Goal: Task Accomplishment & Management: Manage account settings

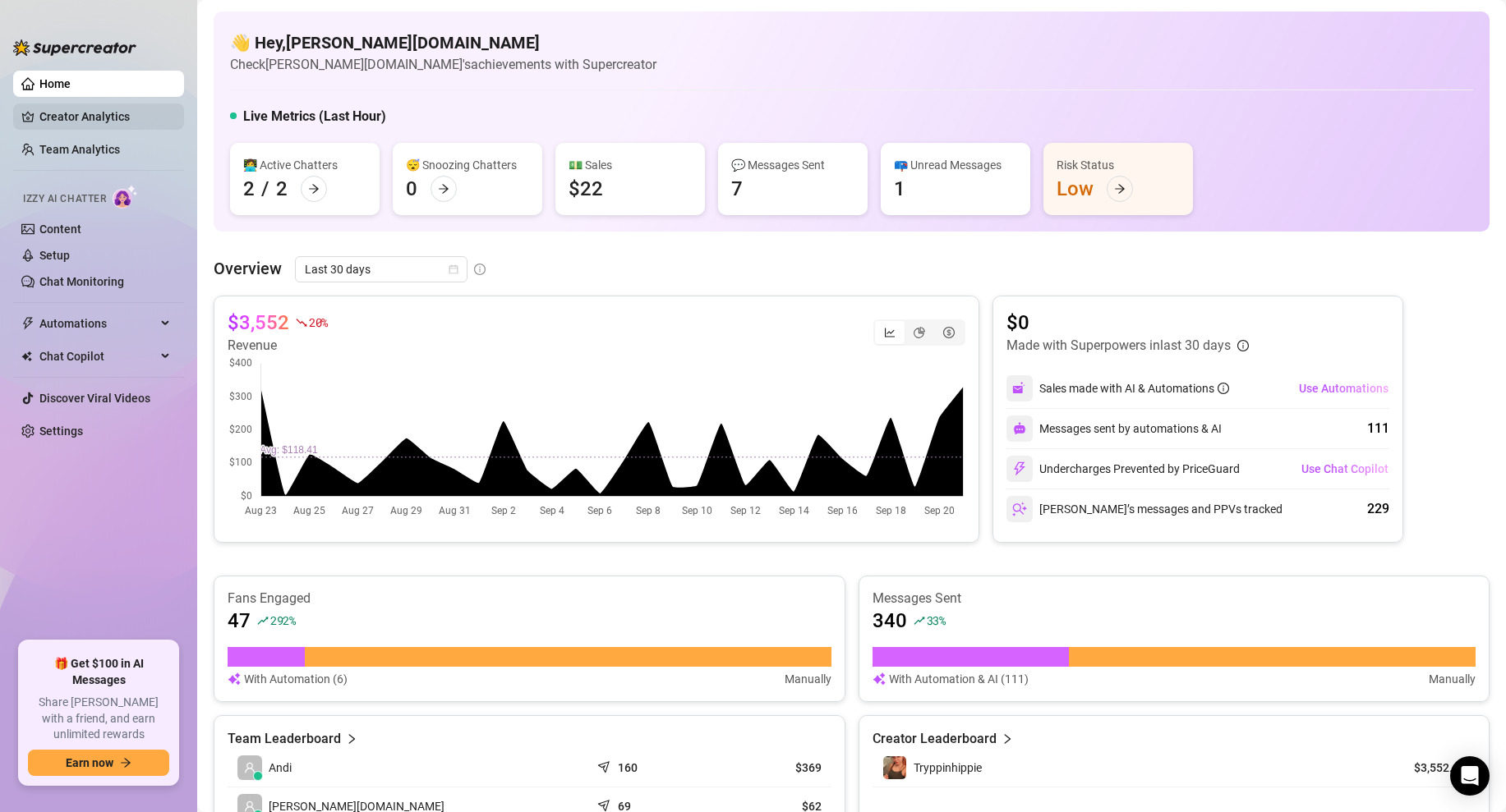
click at [126, 121] on link "Creator Analytics" at bounding box center [105, 116] width 132 height 26
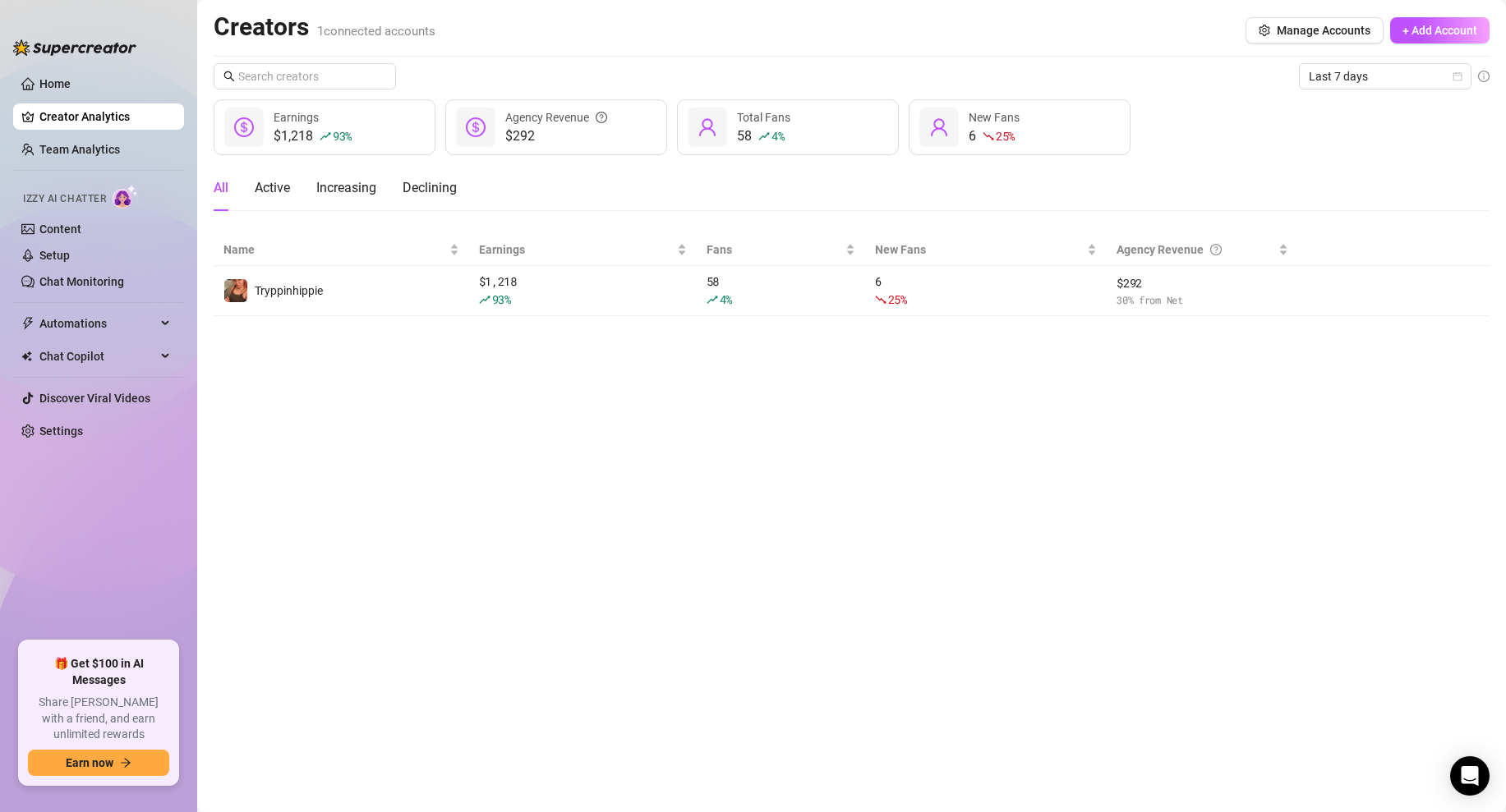
click at [126, 121] on link "Creator Analytics" at bounding box center [105, 116] width 132 height 26
click at [1340, 77] on span "Last 7 days" at bounding box center [1385, 75] width 153 height 24
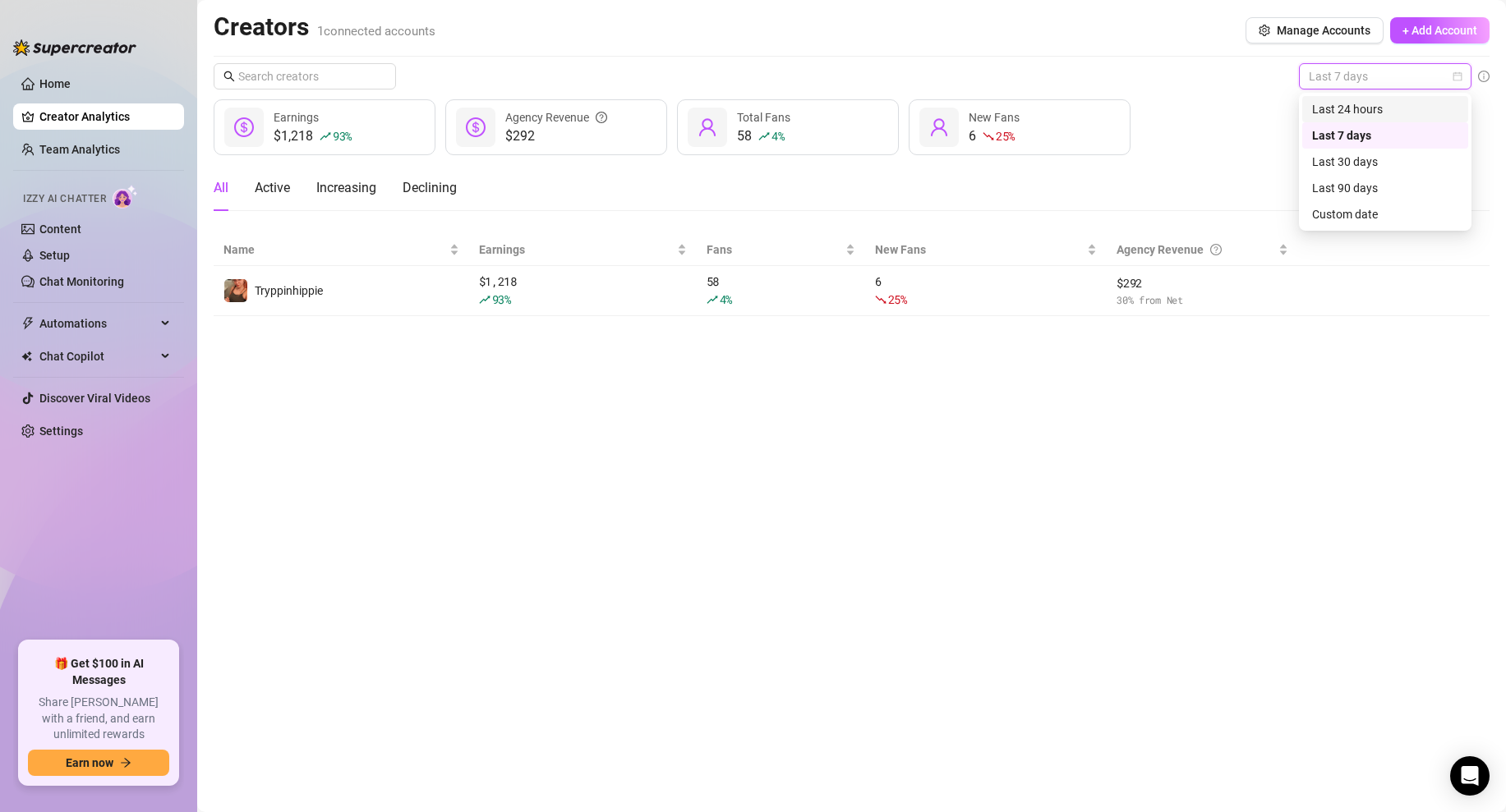
click at [1352, 111] on div "Last 24 hours" at bounding box center [1385, 109] width 146 height 18
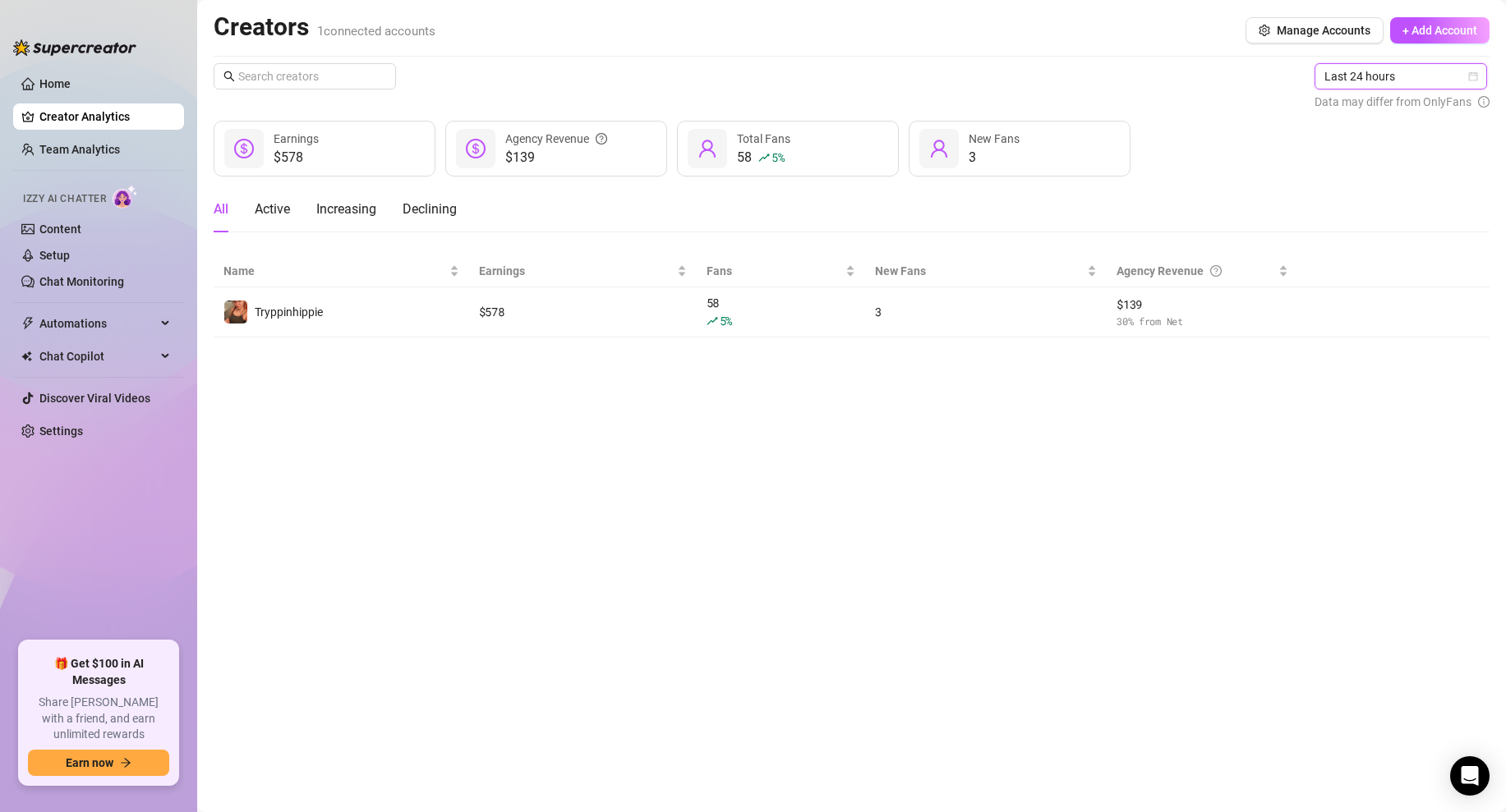
click at [1264, 146] on div "$578 Earnings $139 Agency Revenue 58 5 % Total Fans 3 New Fans" at bounding box center [852, 148] width 1276 height 56
click at [1475, 82] on span "Last 24 hours" at bounding box center [1400, 75] width 153 height 24
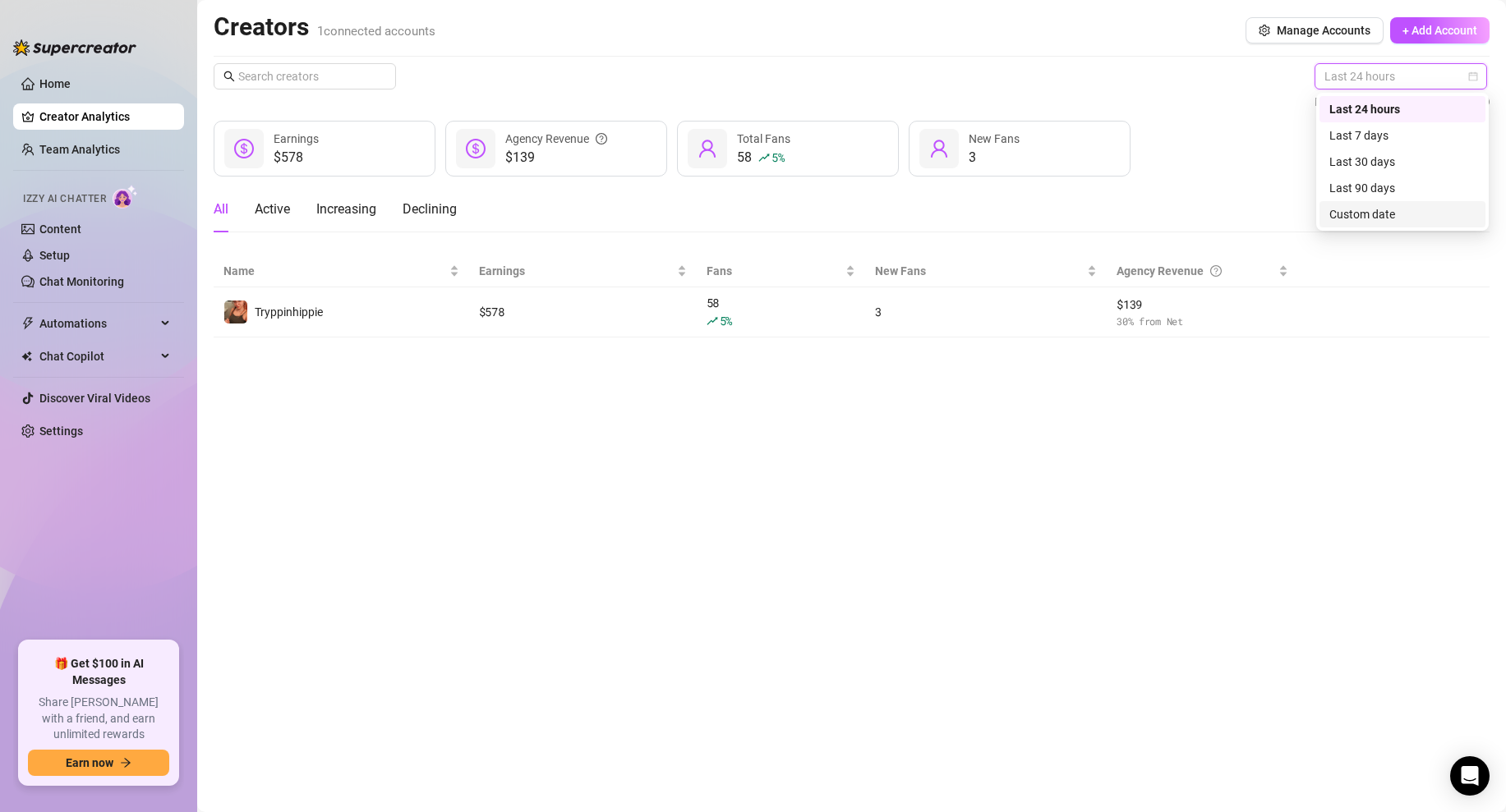
click at [1375, 213] on div "Custom date" at bounding box center [1402, 215] width 146 height 18
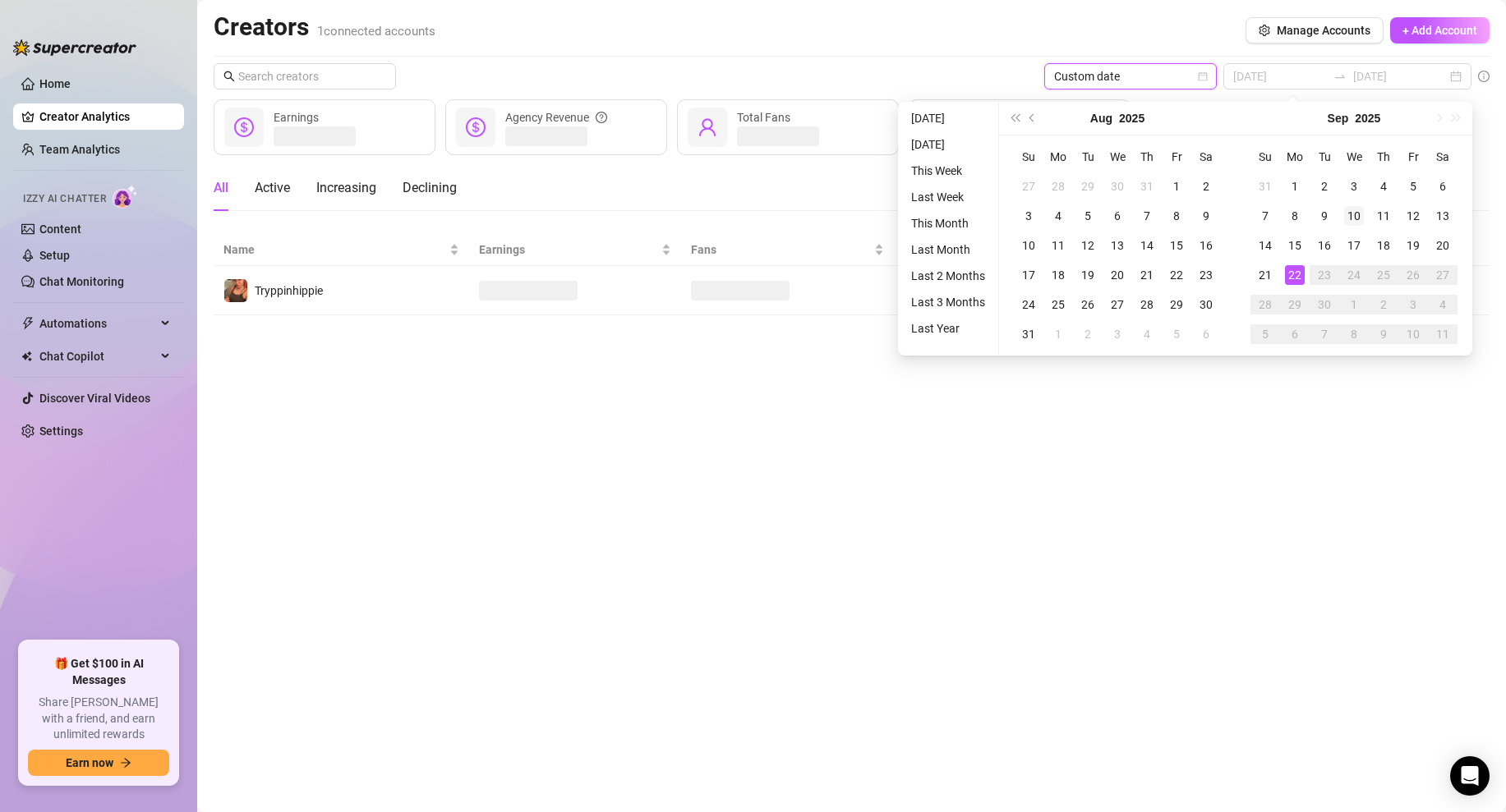
type input "[DATE]"
click at [1291, 274] on div "22" at bounding box center [1294, 274] width 19 height 19
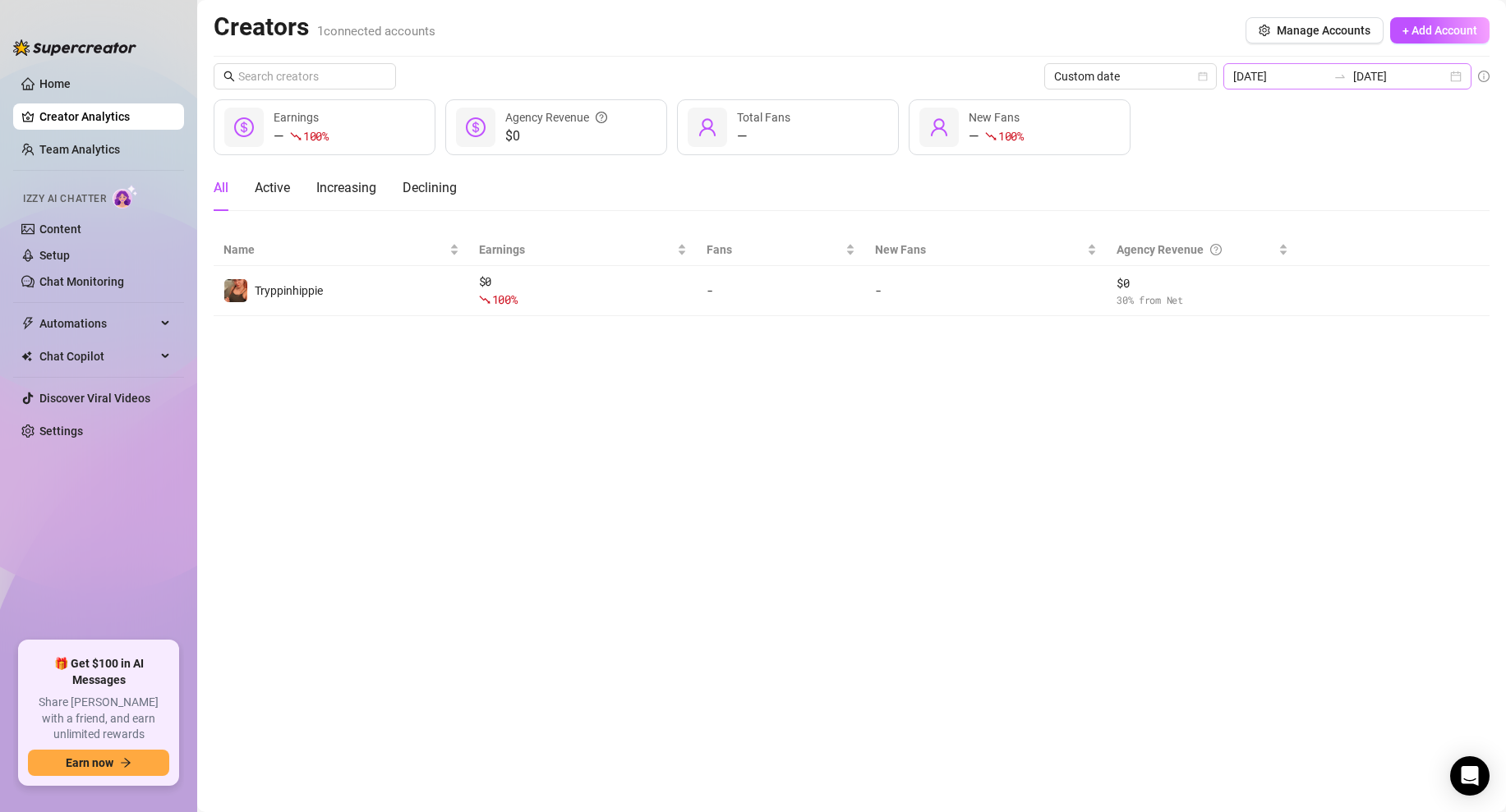
click at [1454, 69] on div "[DATE] [DATE]" at bounding box center [1347, 75] width 248 height 26
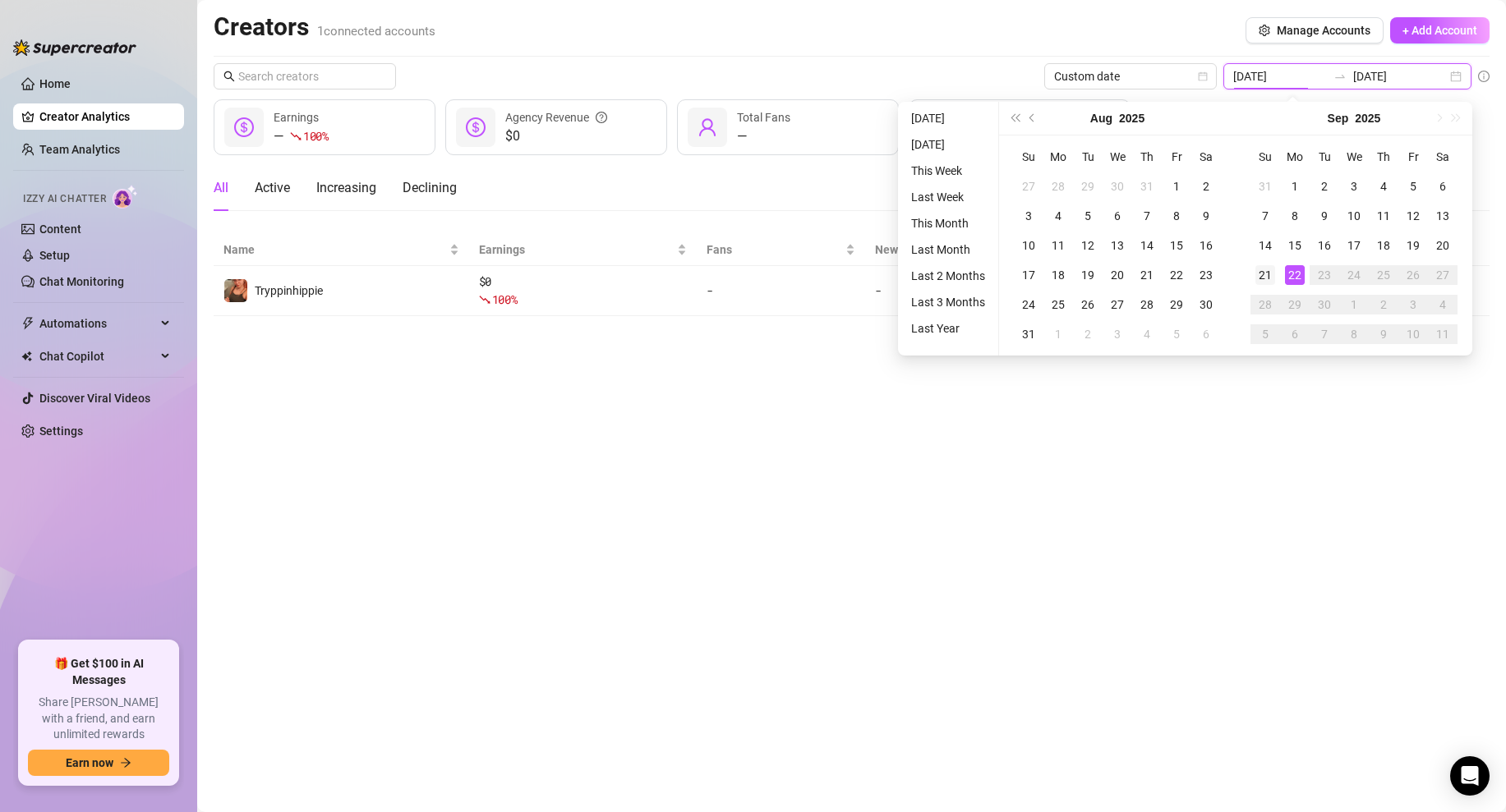
type input "[DATE]"
click at [1263, 270] on div "21" at bounding box center [1264, 274] width 19 height 19
type input "[DATE]"
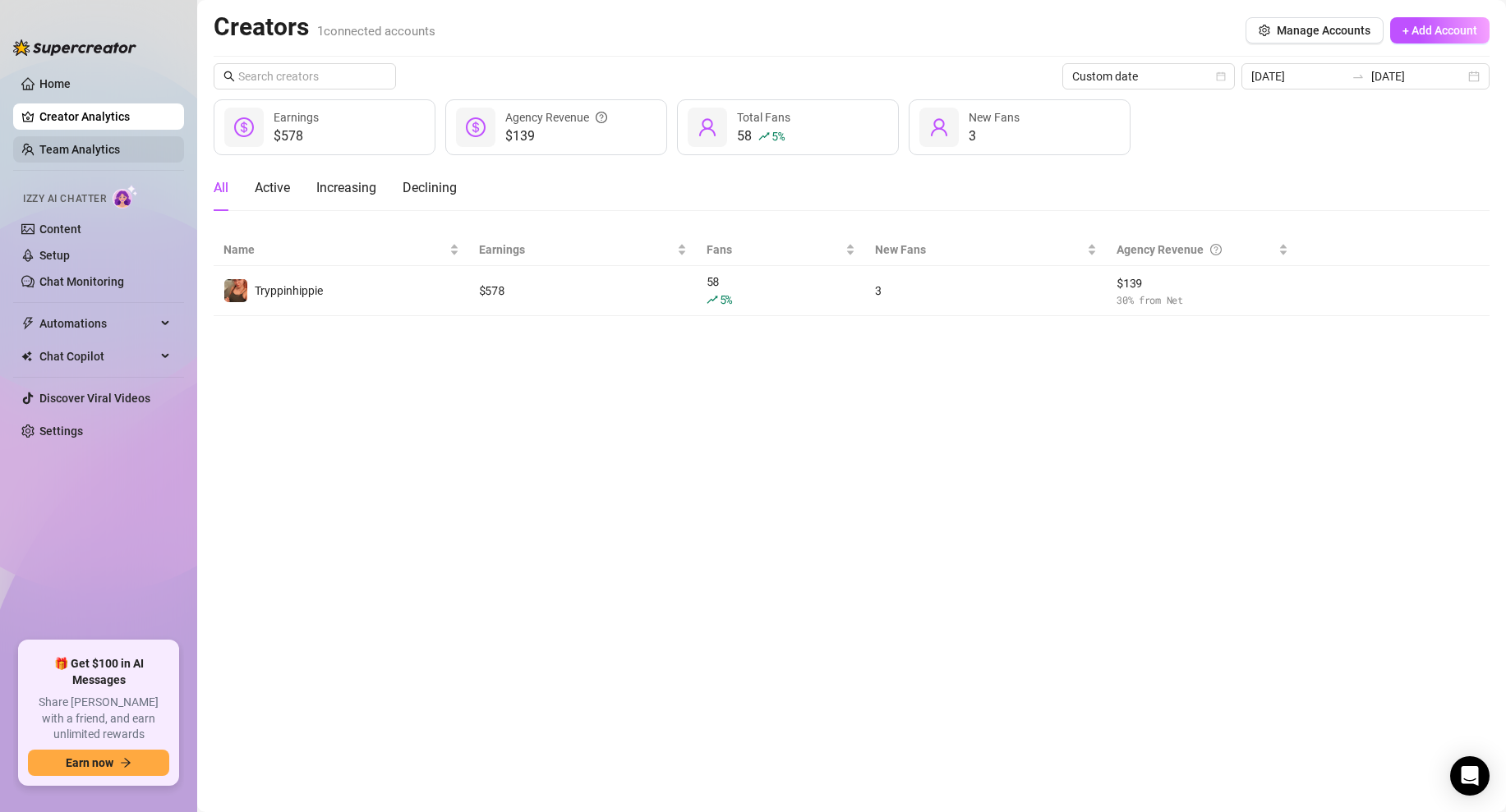
click at [120, 147] on link "Team Analytics" at bounding box center [80, 149] width 81 height 13
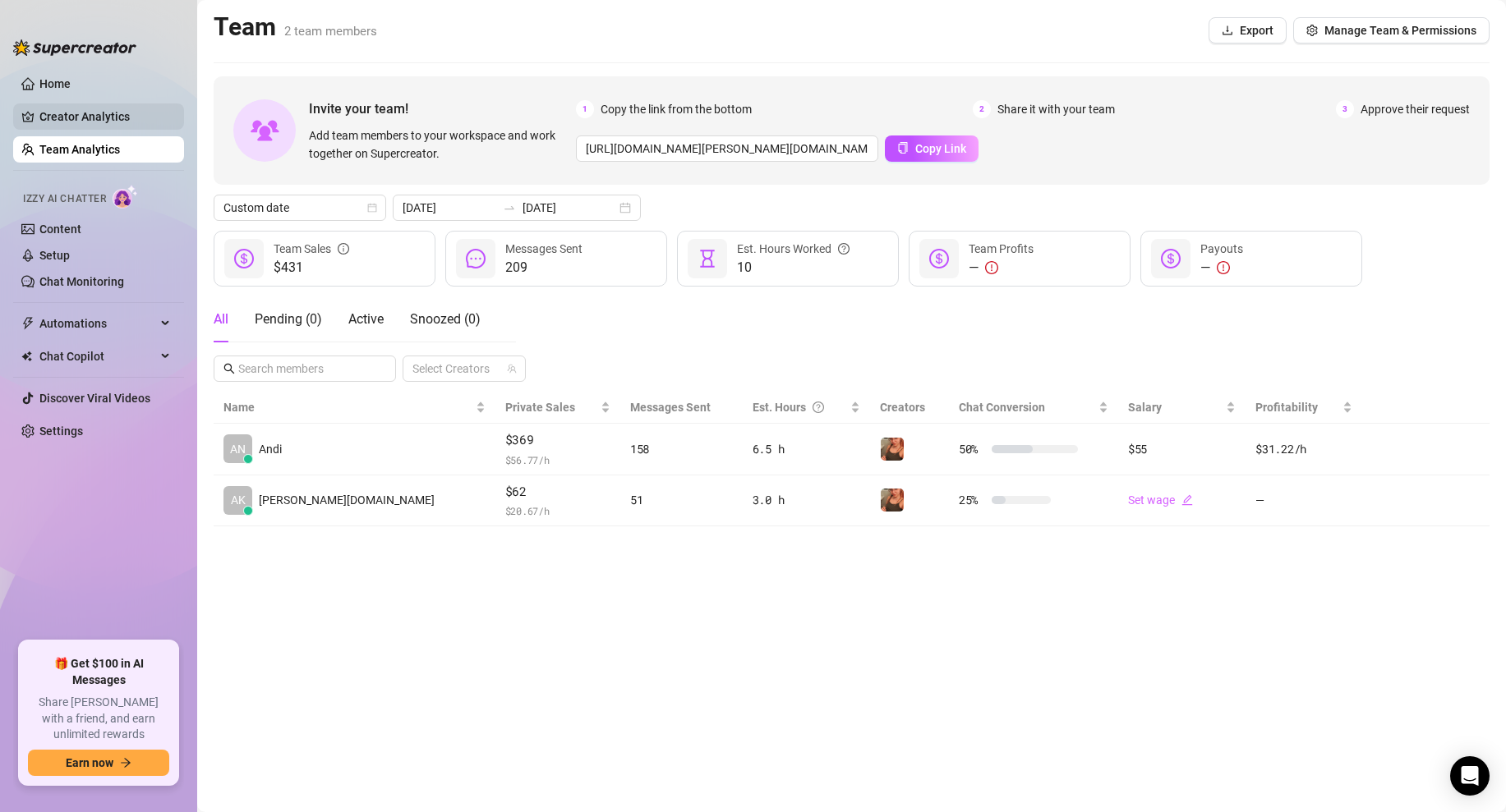
click at [115, 112] on link "Creator Analytics" at bounding box center [105, 116] width 132 height 26
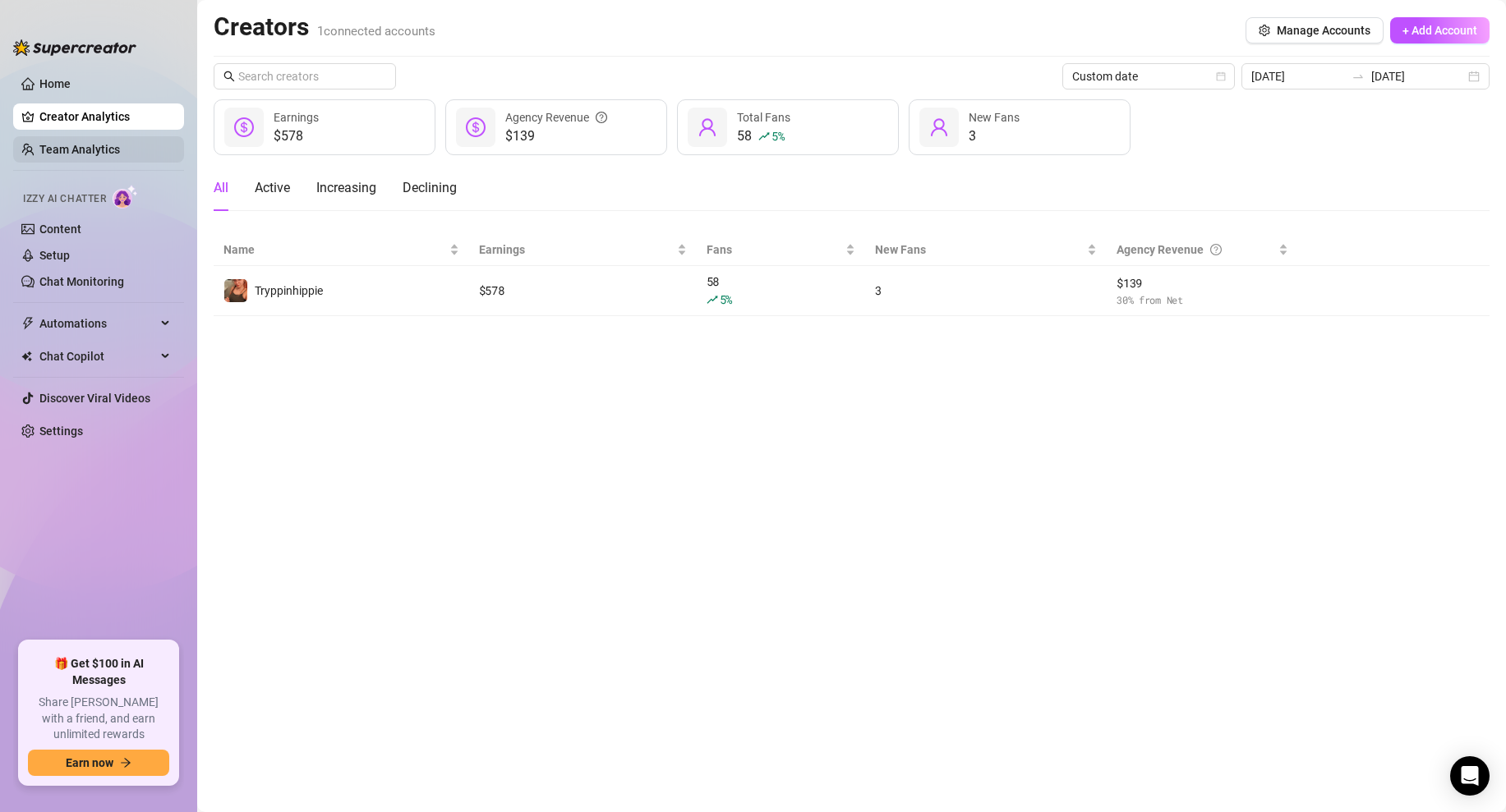
click at [102, 152] on link "Team Analytics" at bounding box center [80, 149] width 81 height 13
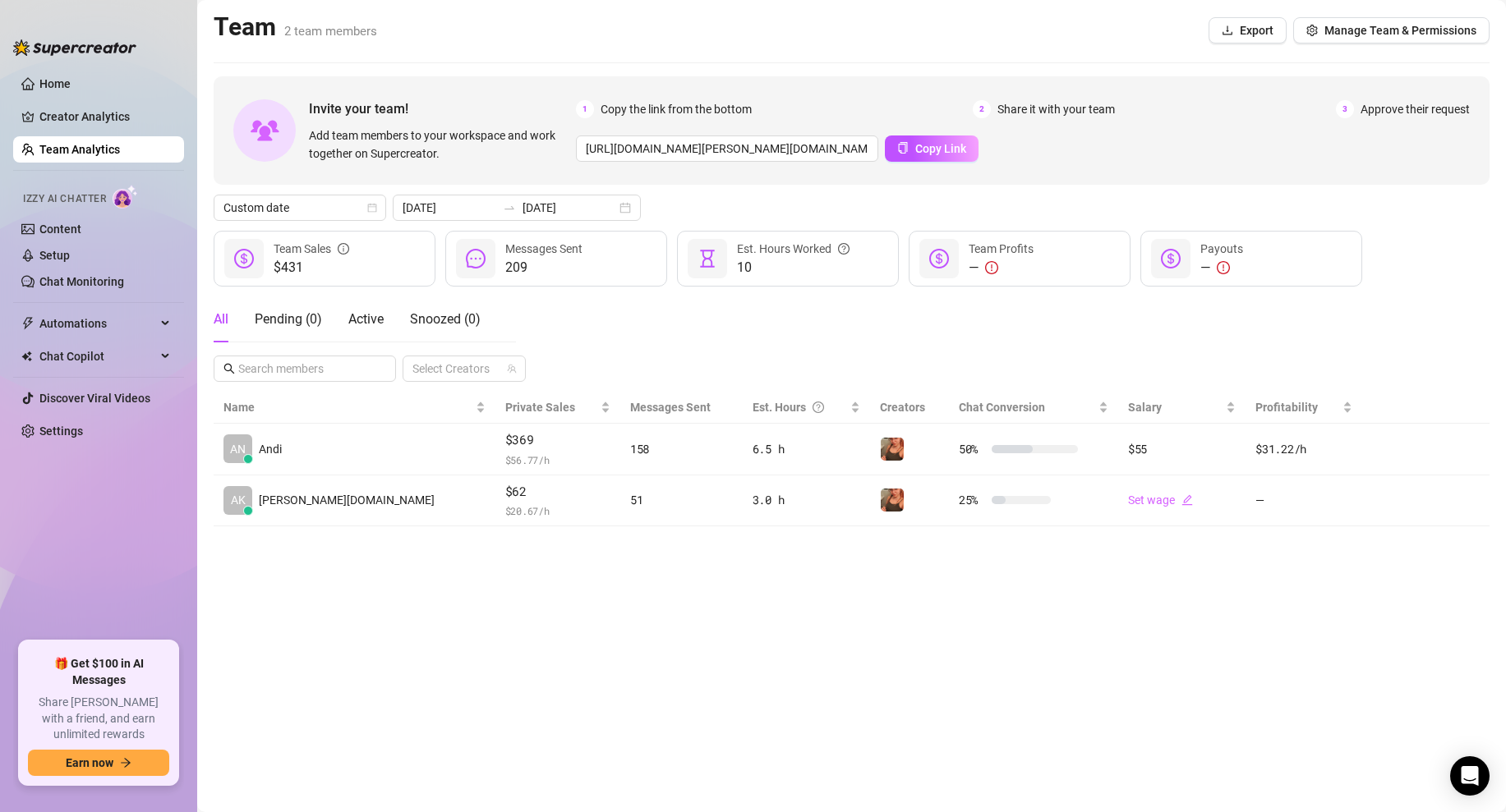
click at [1076, 695] on main "Team 2 team members Export Manage Team & Permissions Invite your team! Add team…" at bounding box center [852, 406] width 1309 height 812
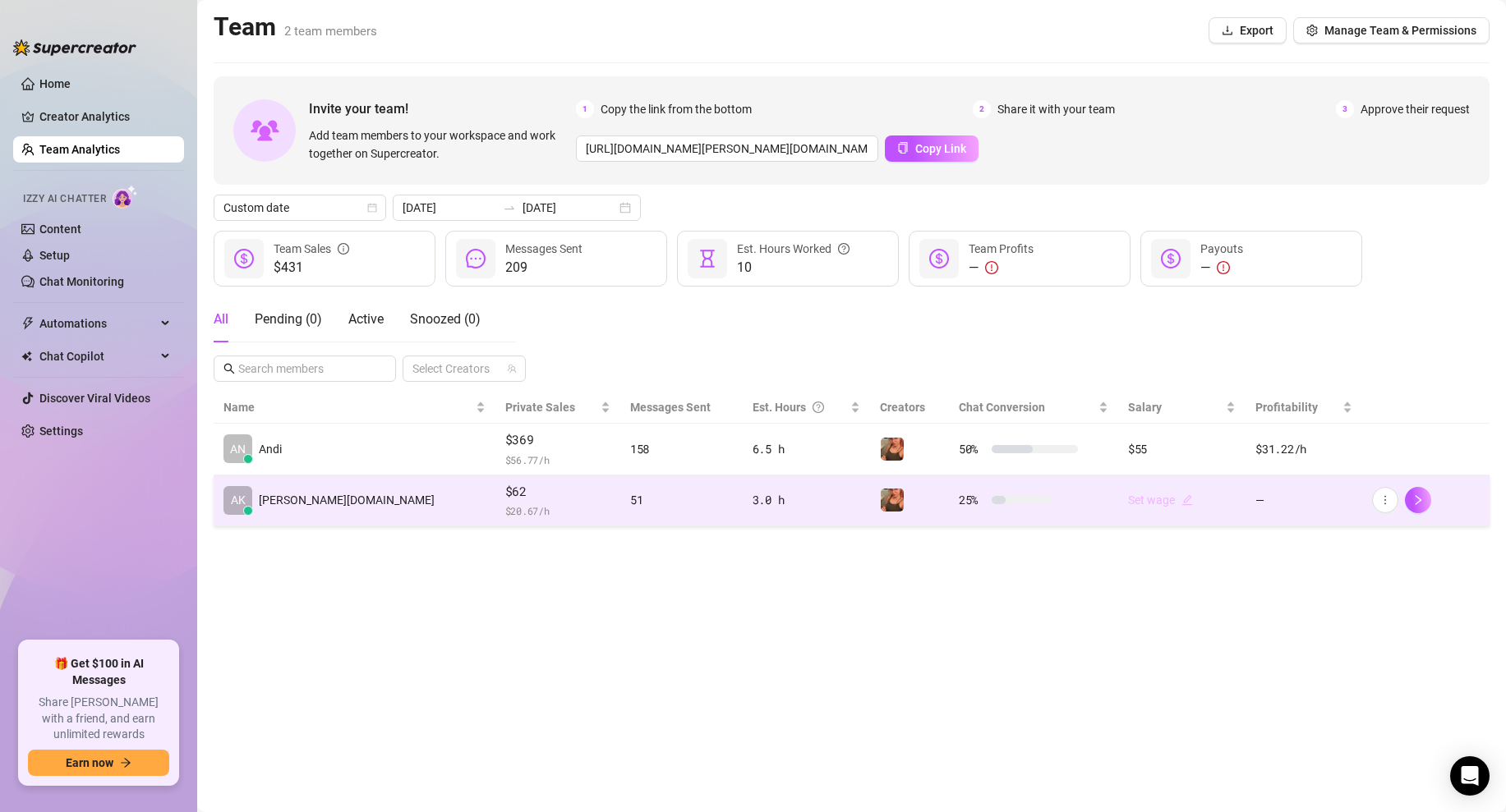
click at [1181, 498] on icon "edit" at bounding box center [1187, 500] width 12 height 12
click at [1182, 500] on icon "edit" at bounding box center [1187, 500] width 11 height 11
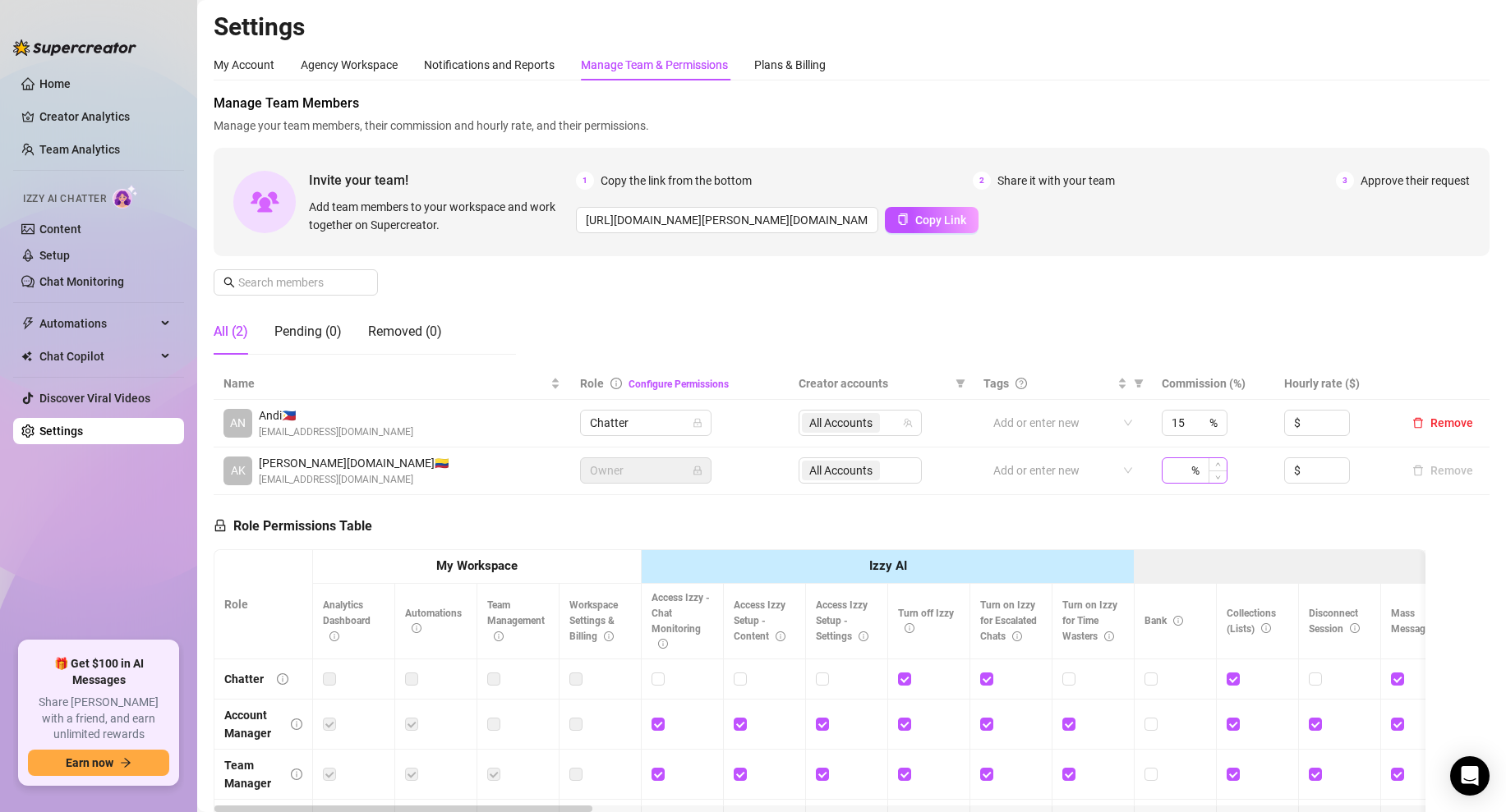
click at [1198, 467] on div "%" at bounding box center [1195, 470] width 65 height 26
click at [1174, 512] on div "Role Permissions Table Role My Workspace Izzy AI OnlyFans Side Menu OnlyFans Ch…" at bounding box center [820, 731] width 1212 height 473
click at [1185, 468] on input "30" at bounding box center [1180, 470] width 17 height 24
type input "3"
click at [1057, 523] on div "Role Permissions Table Role My Workspace Izzy AI OnlyFans Side Menu OnlyFans Ch…" at bounding box center [820, 731] width 1212 height 473
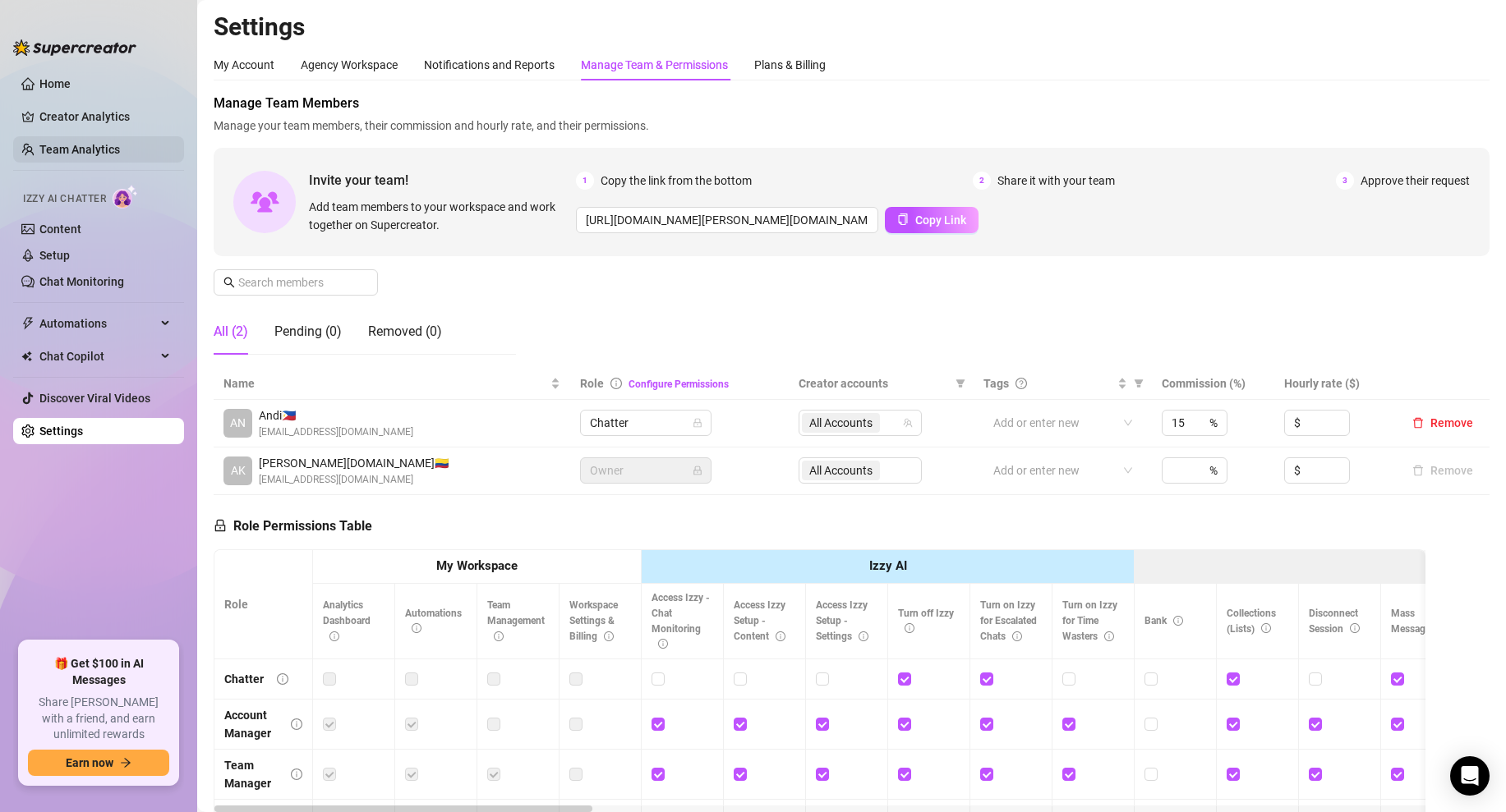
click at [86, 156] on link "Team Analytics" at bounding box center [80, 149] width 81 height 13
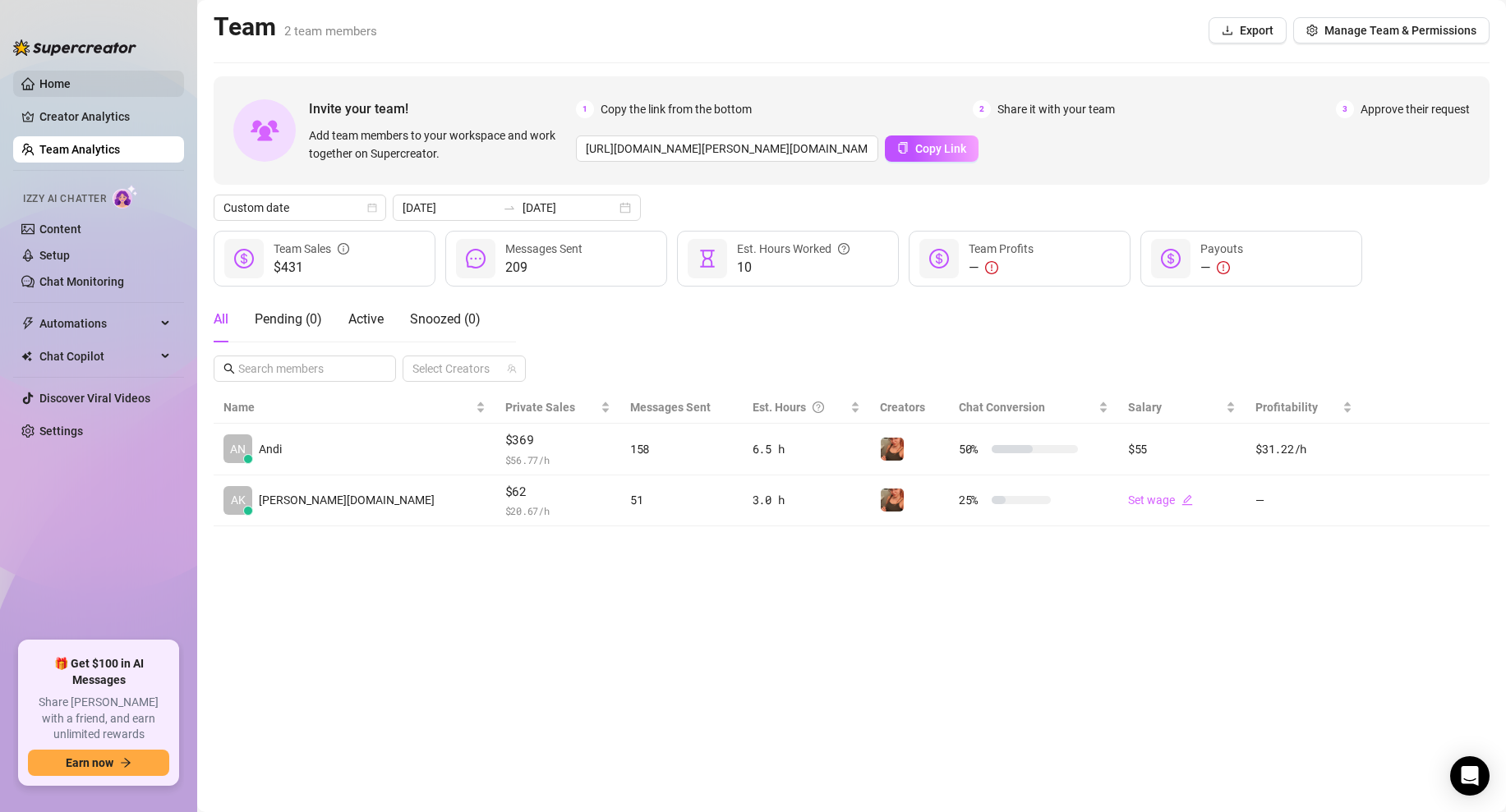
click at [70, 81] on link "Home" at bounding box center [55, 84] width 31 height 13
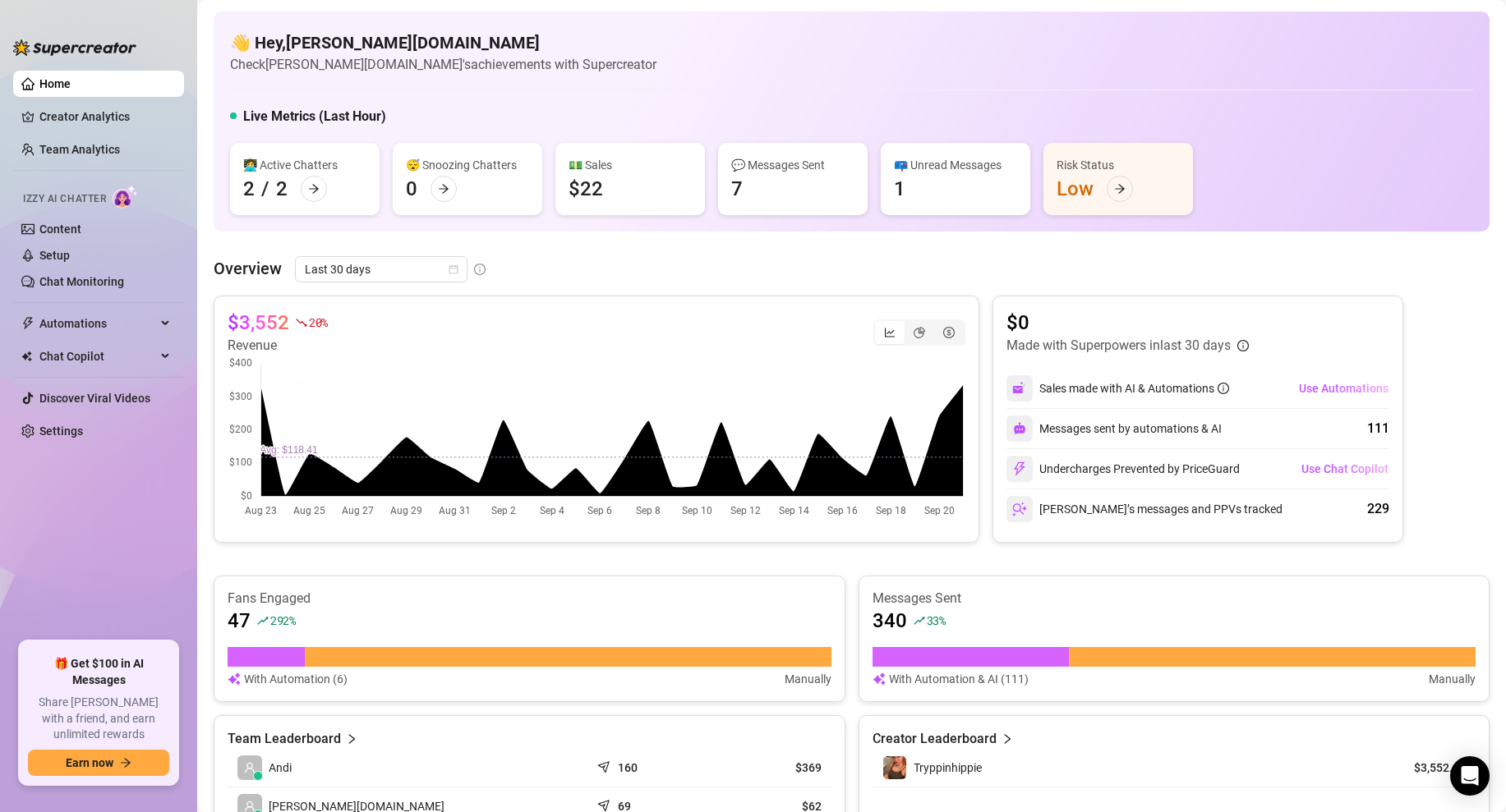
click at [117, 200] on img at bounding box center [125, 196] width 25 height 23
click at [65, 284] on link "Chat Monitoring" at bounding box center [81, 282] width 85 height 13
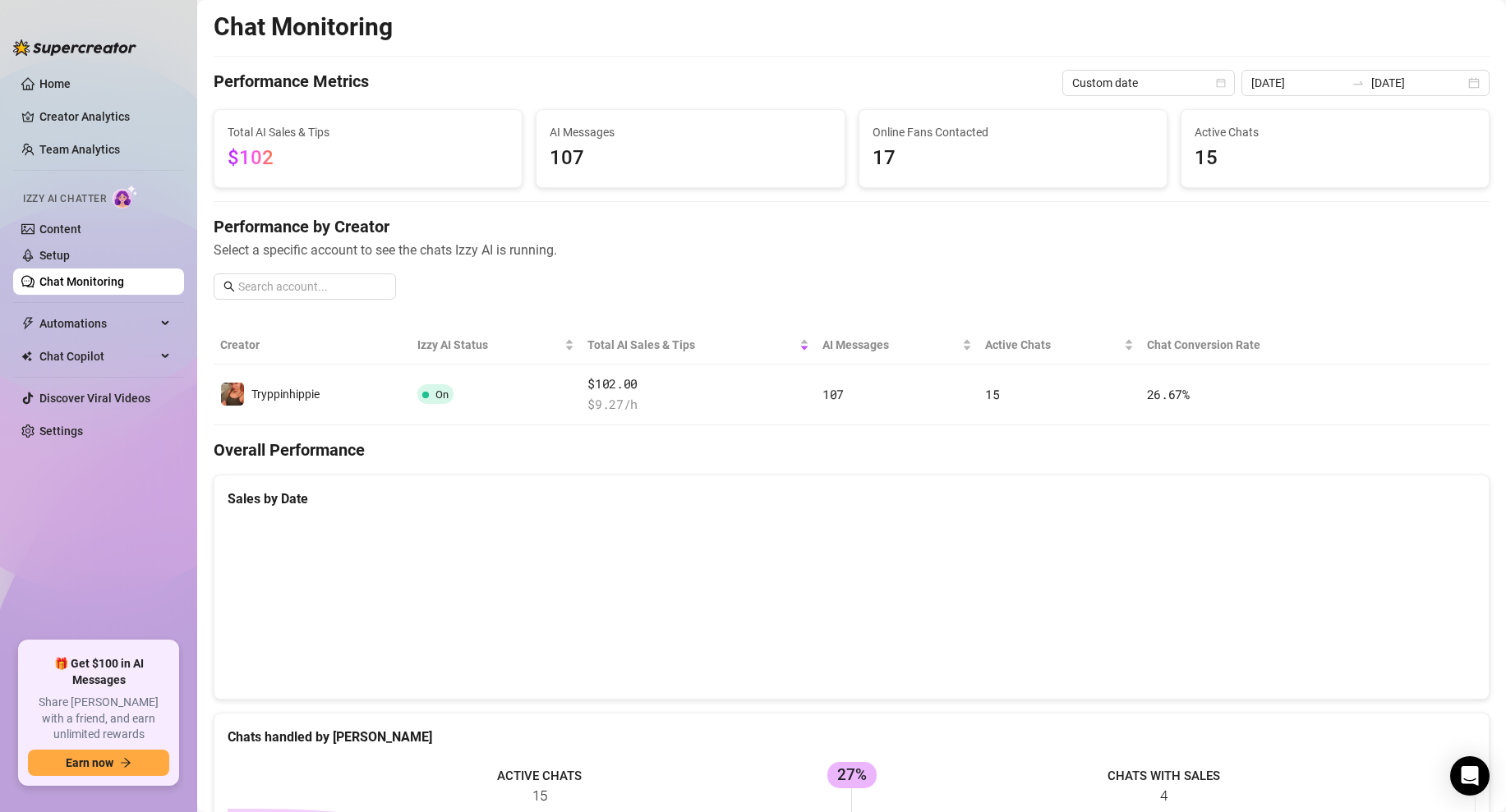
click at [712, 284] on div "Performance by Creator Select a specific account to see the chats Izzy AI is ru…" at bounding box center [852, 264] width 1276 height 98
click at [1213, 164] on span "15" at bounding box center [1335, 158] width 281 height 31
click at [50, 86] on link "Home" at bounding box center [55, 84] width 31 height 13
